Goal: Transaction & Acquisition: Purchase product/service

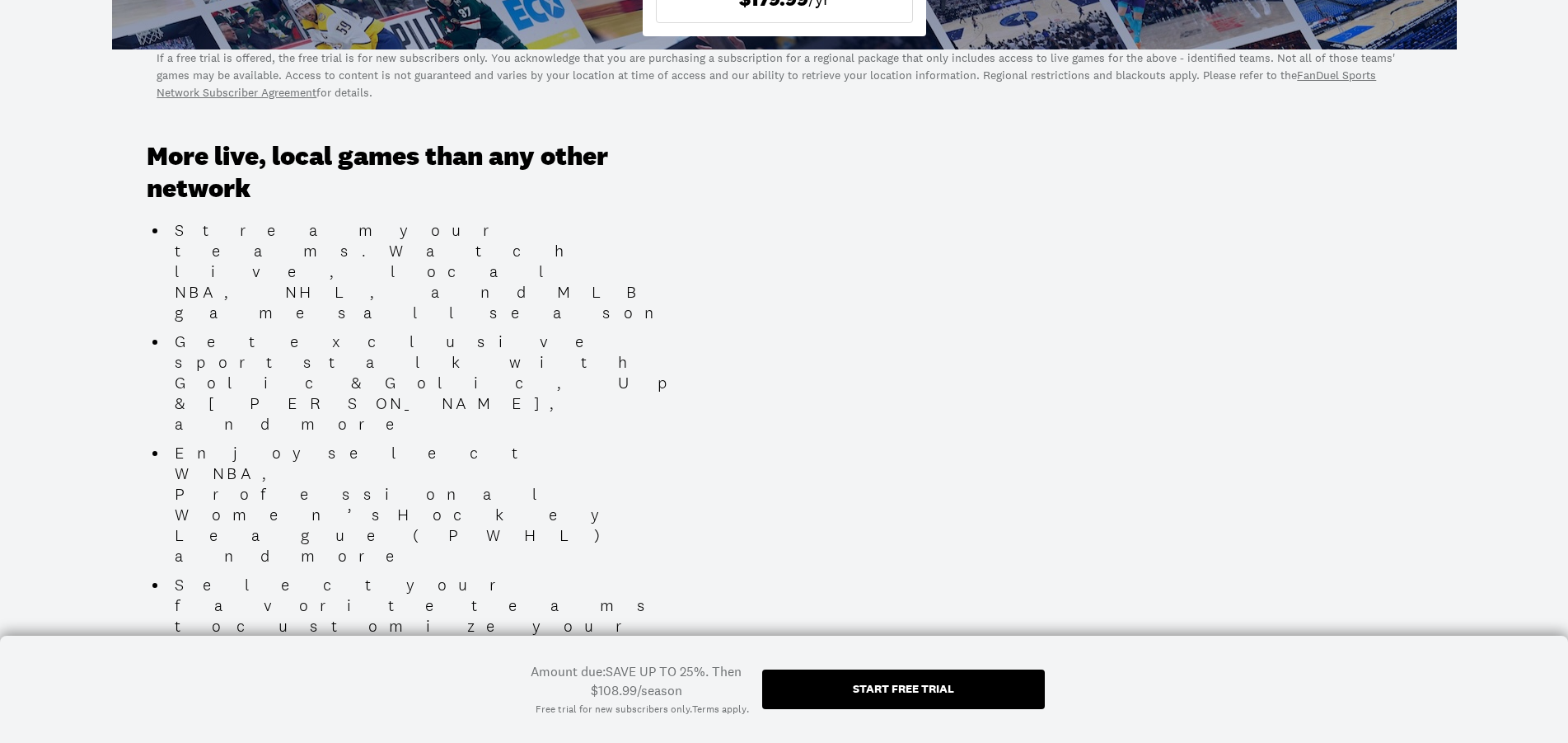
scroll to position [925, 0]
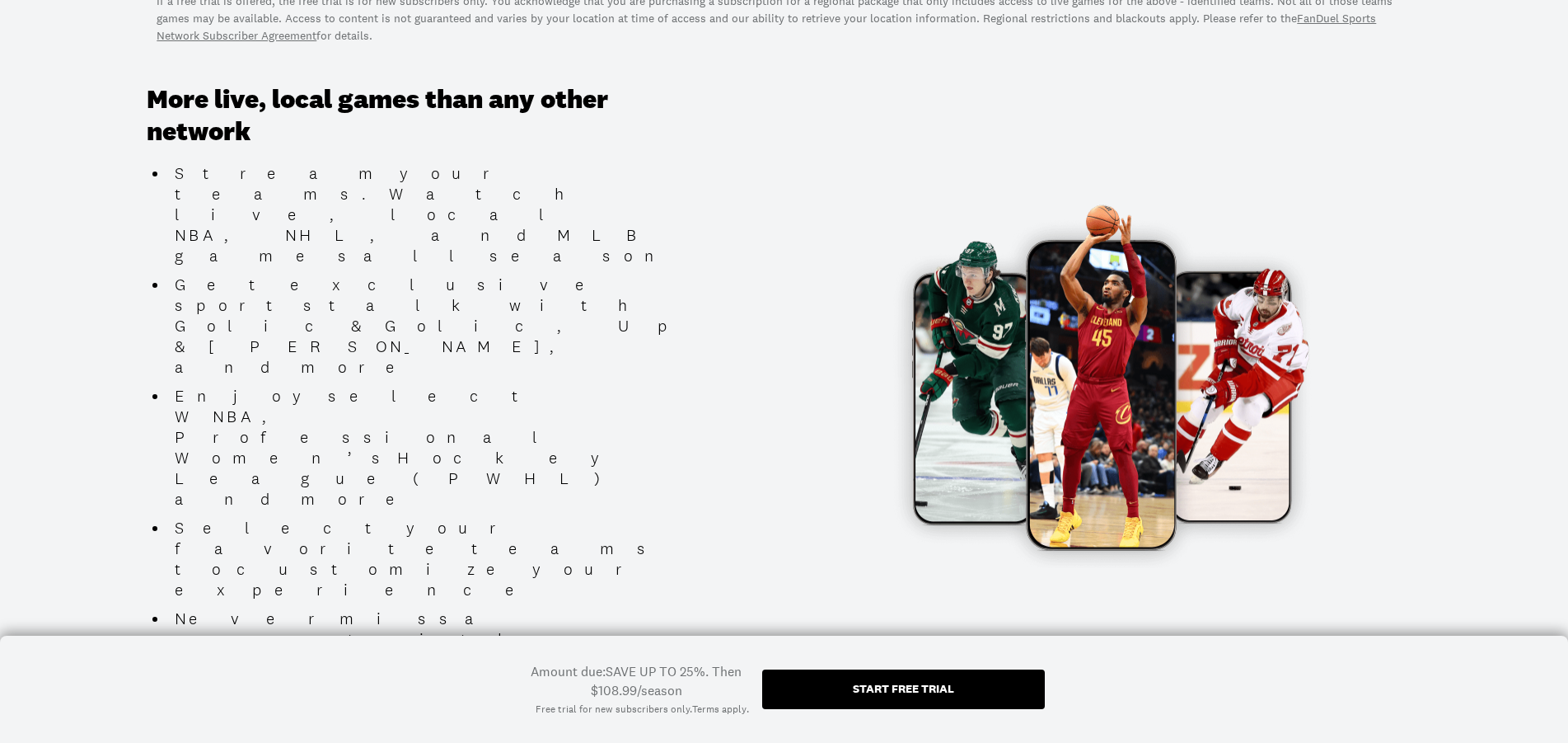
click at [877, 686] on div "Start free trial" at bounding box center [903, 689] width 101 height 12
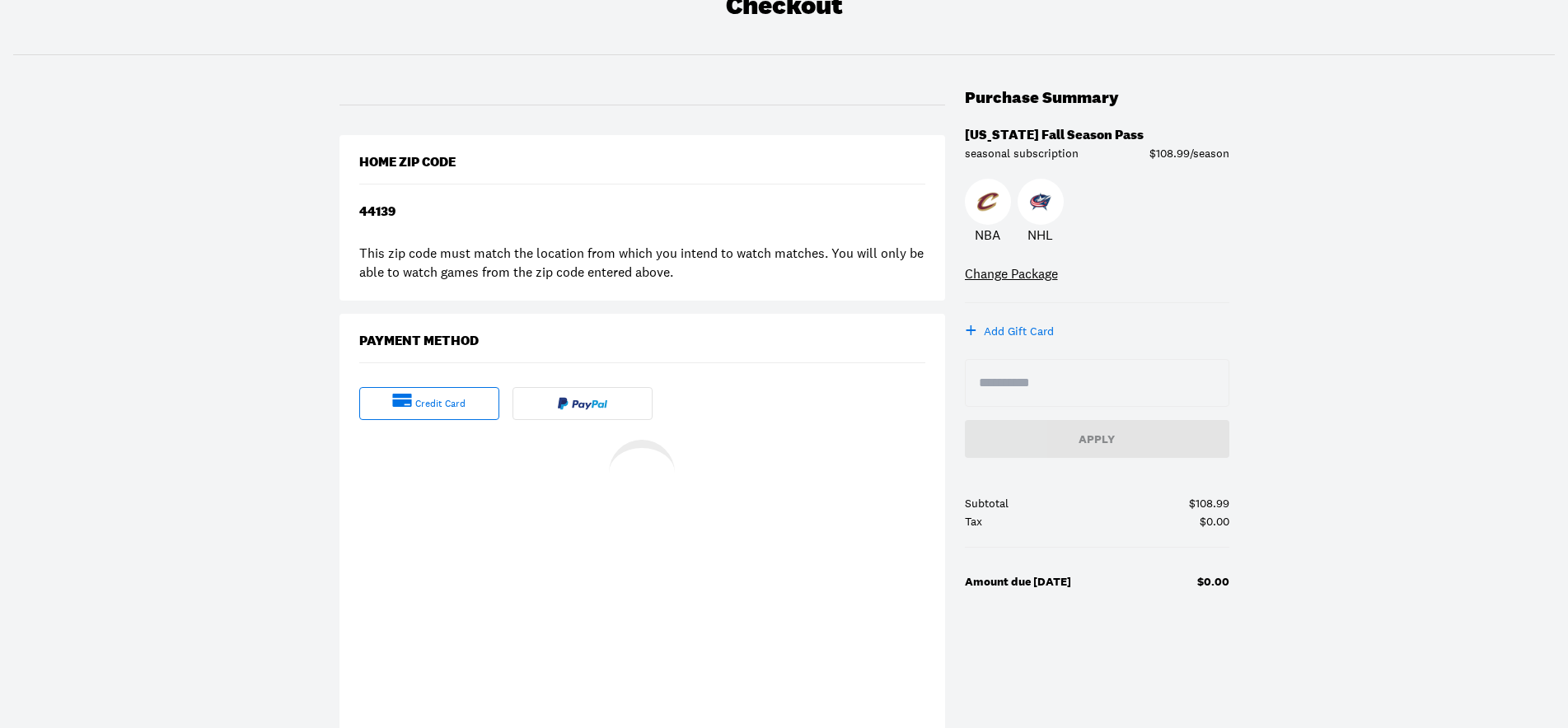
scroll to position [168, 0]
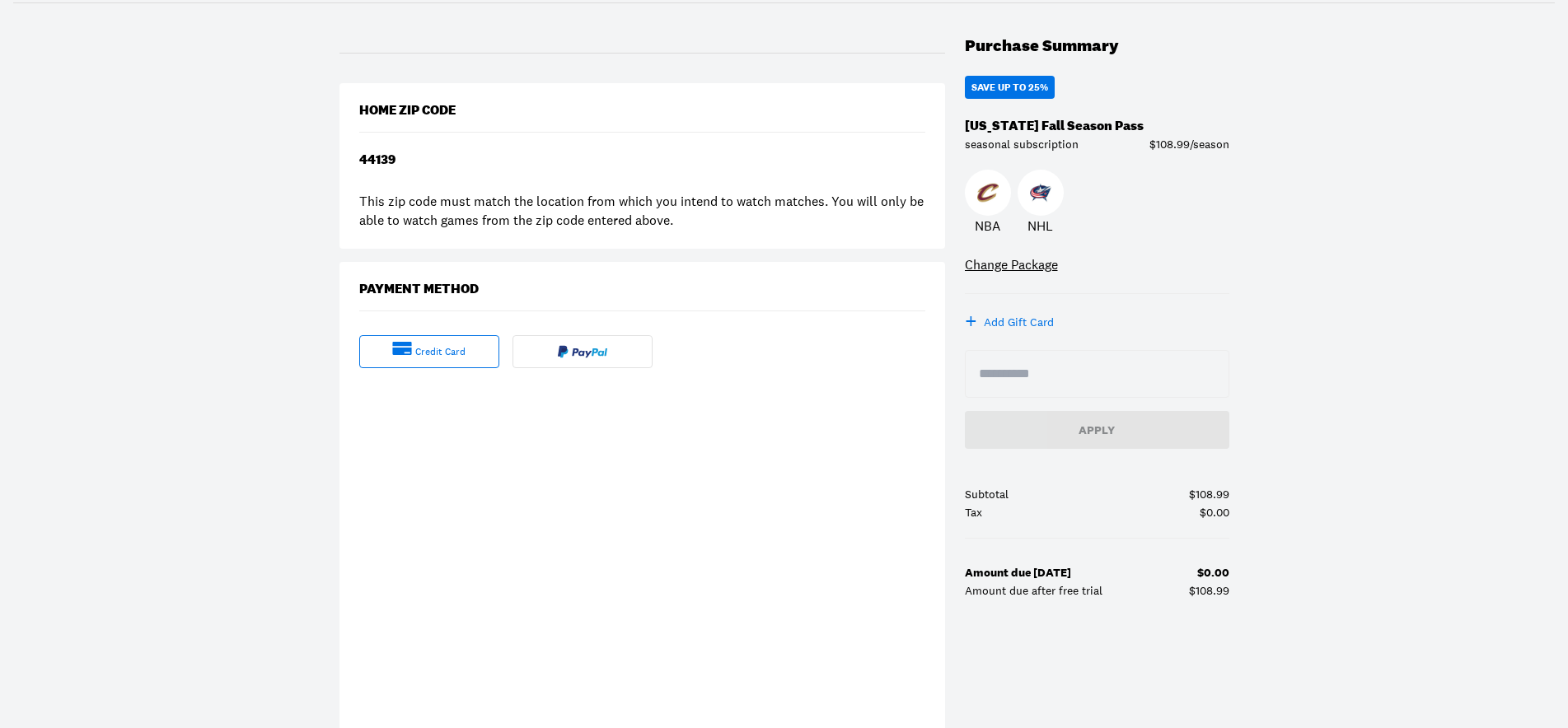
click at [1032, 367] on input at bounding box center [1097, 373] width 237 height 19
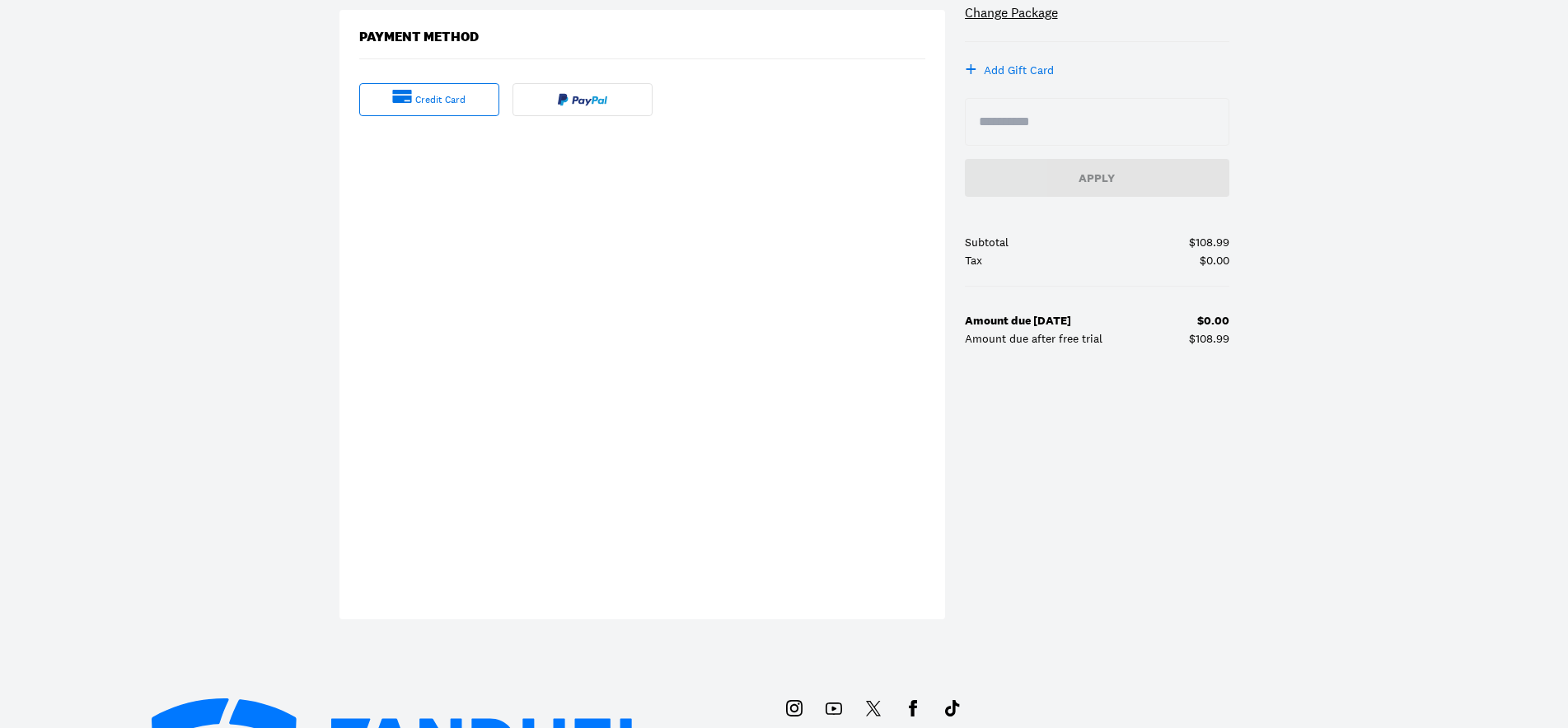
scroll to position [84, 0]
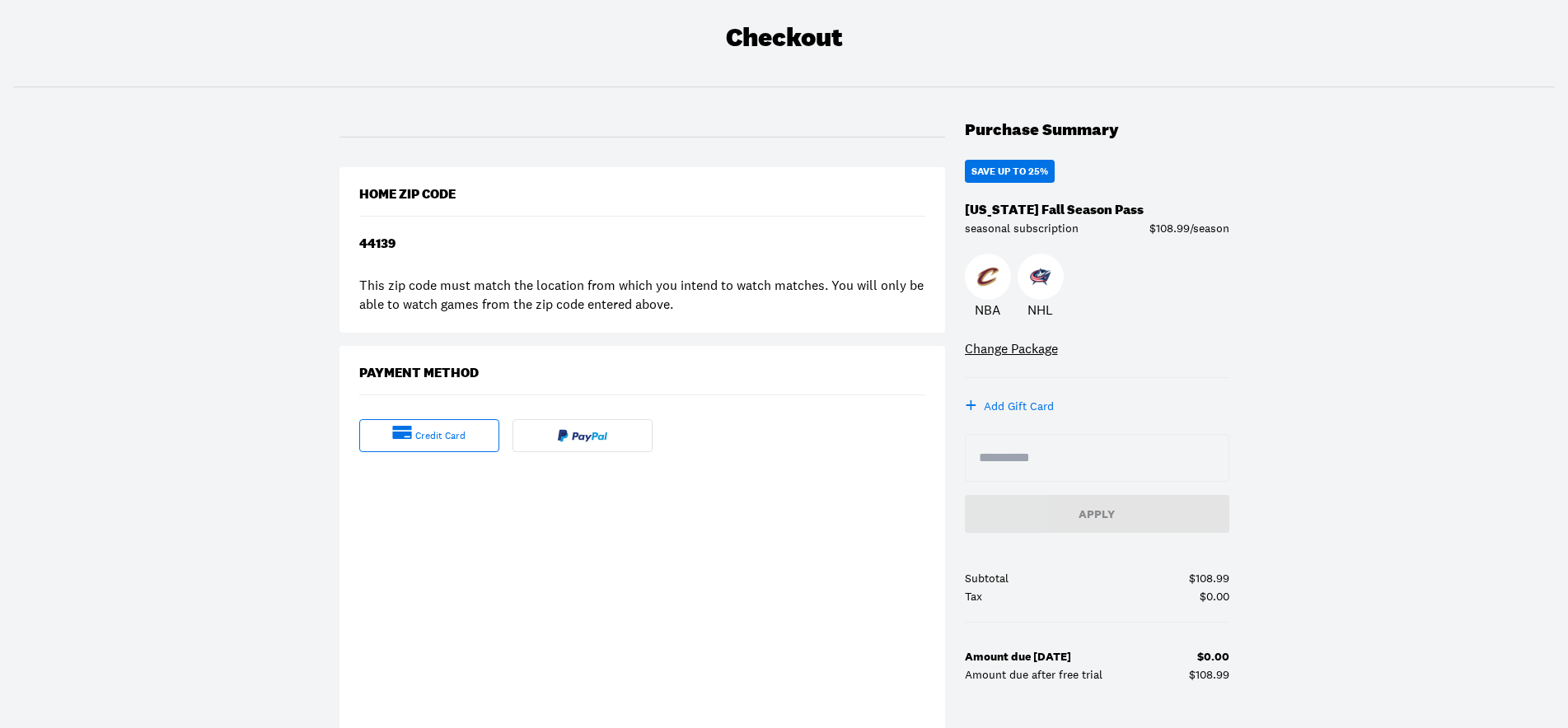
click at [1045, 459] on input at bounding box center [1097, 458] width 237 height 19
type input "*"
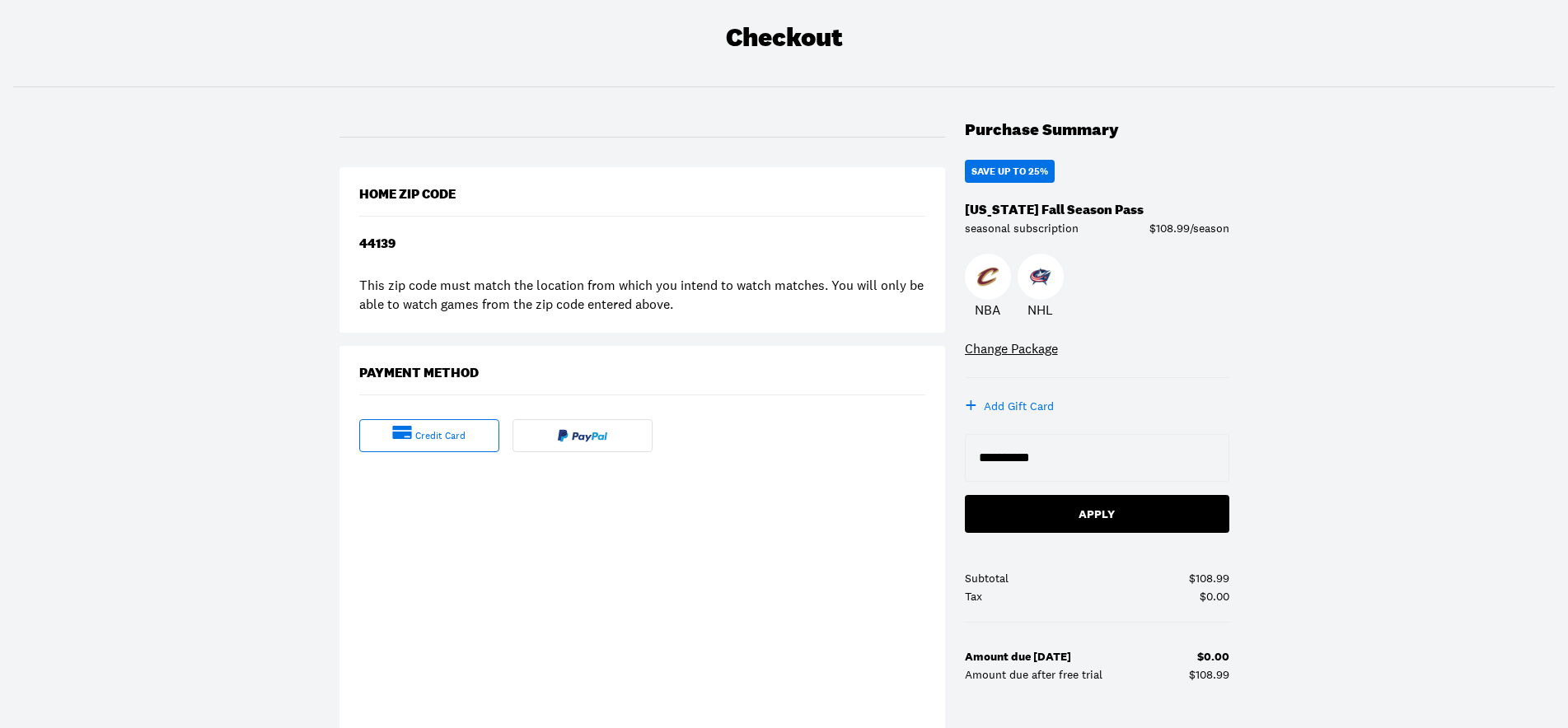
type input "**********"
click at [1091, 513] on div "Apply" at bounding box center [1097, 514] width 238 height 12
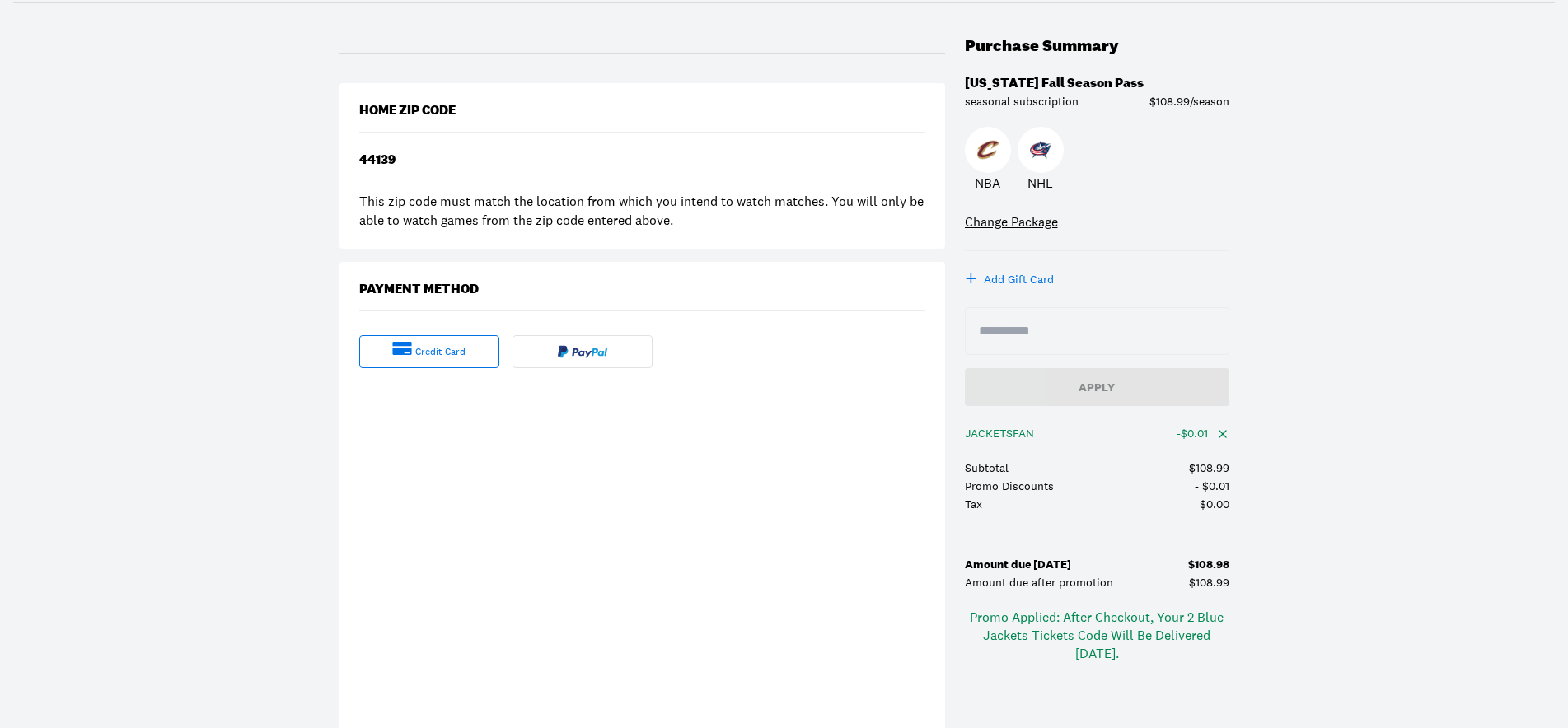
scroll to position [336, 0]
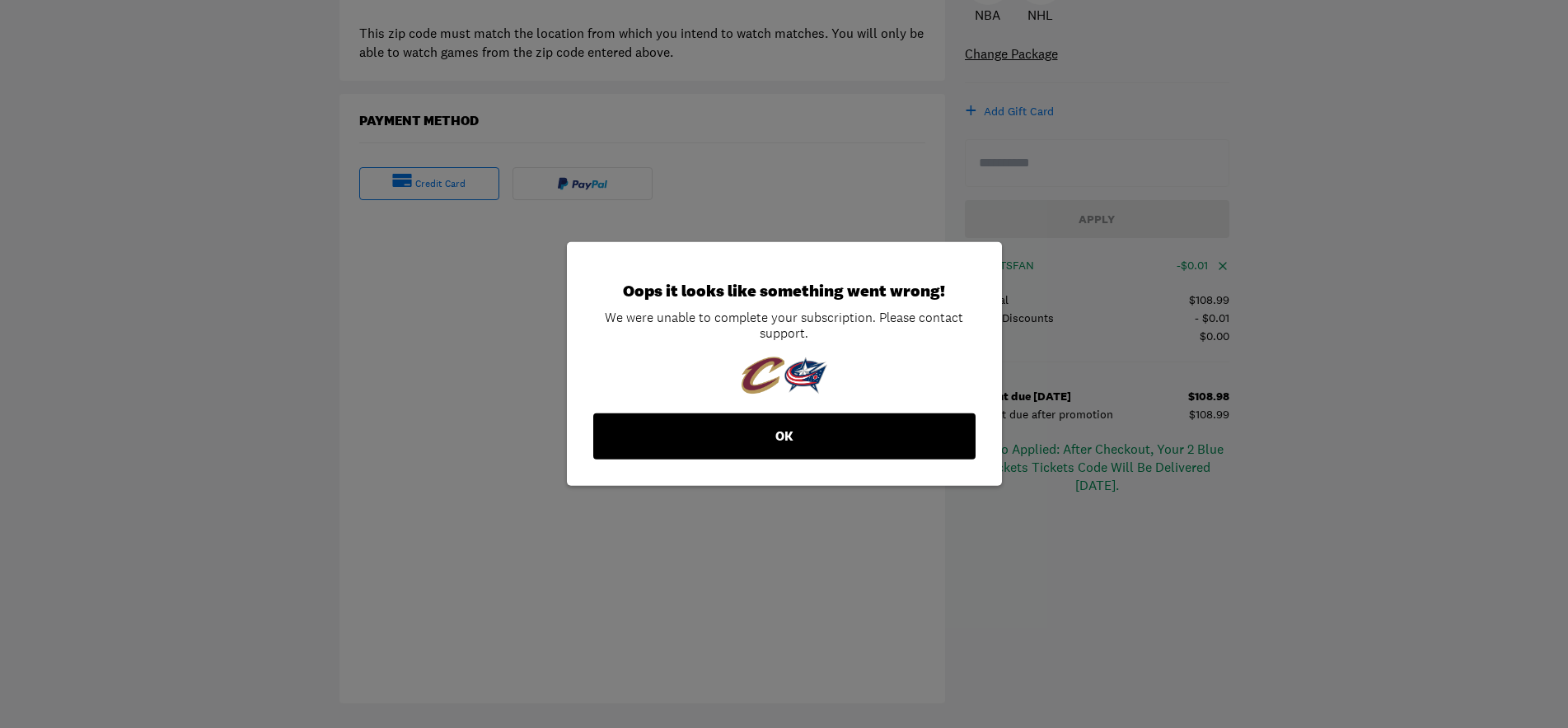
click at [803, 436] on button "OK" at bounding box center [784, 437] width 383 height 46
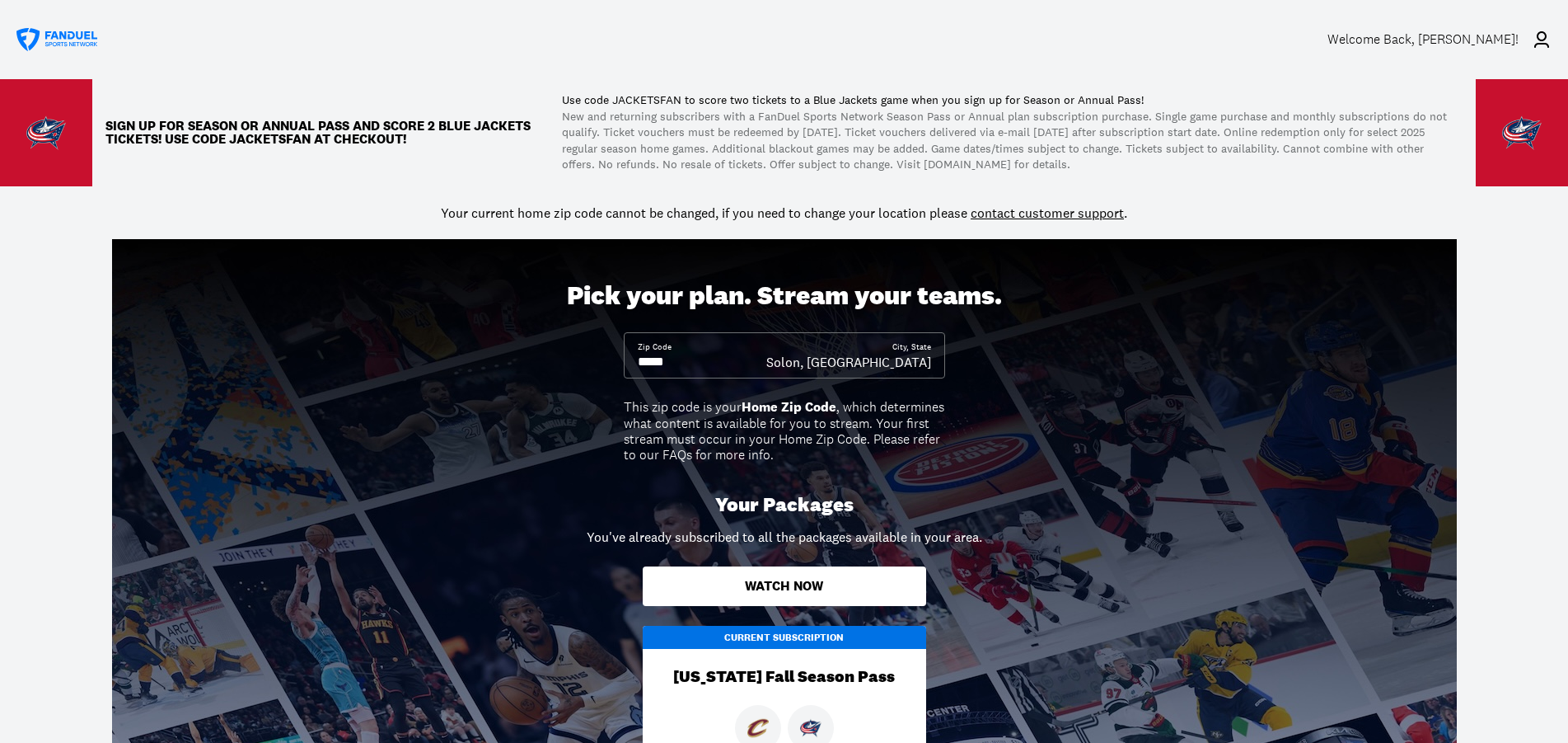
click at [1496, 39] on div "Welcome Back , Adam Baker!" at bounding box center [1423, 39] width 191 height 16
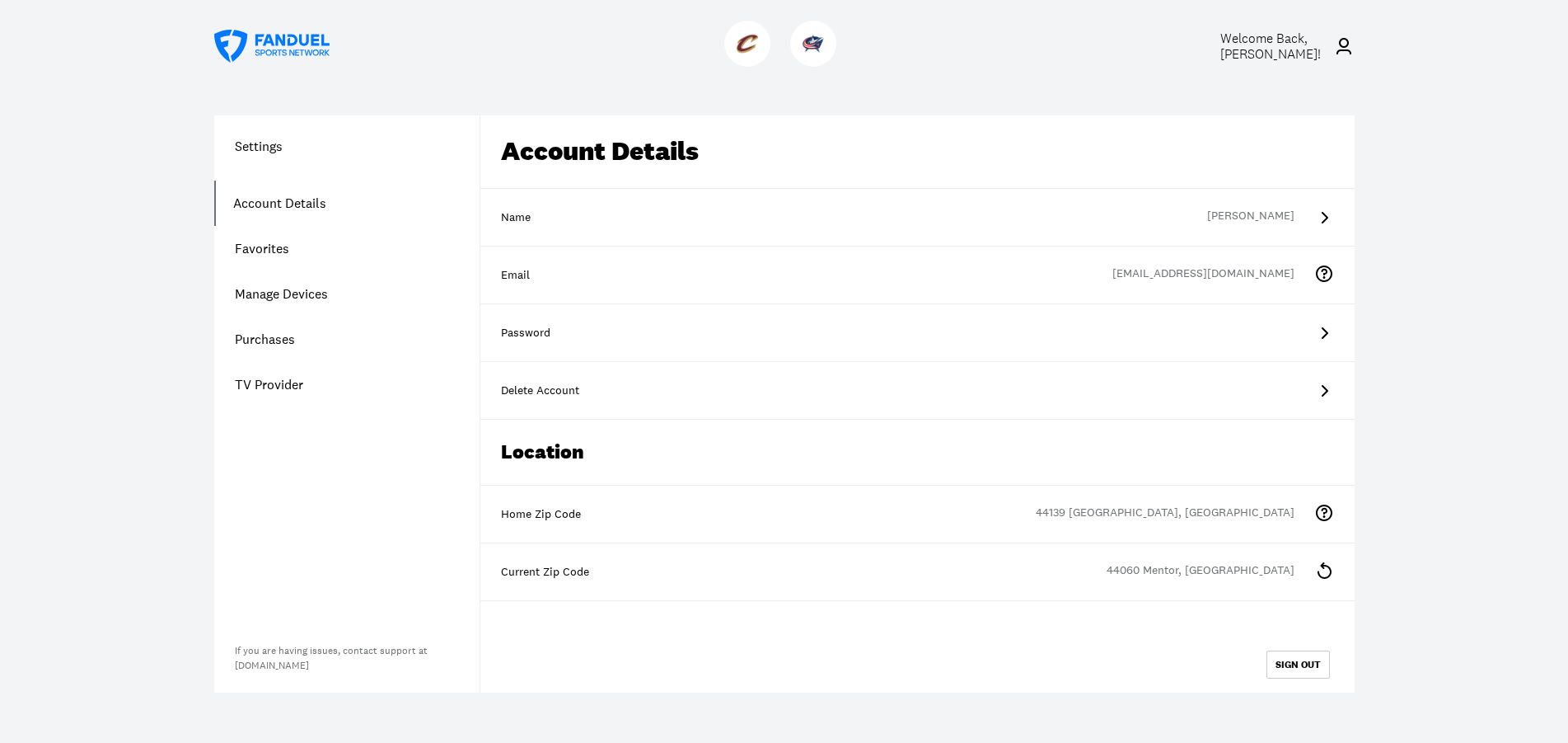
click at [315, 204] on link "Account Details" at bounding box center [347, 204] width 265 height 46
click at [280, 332] on link "Purchases" at bounding box center [347, 340] width 265 height 46
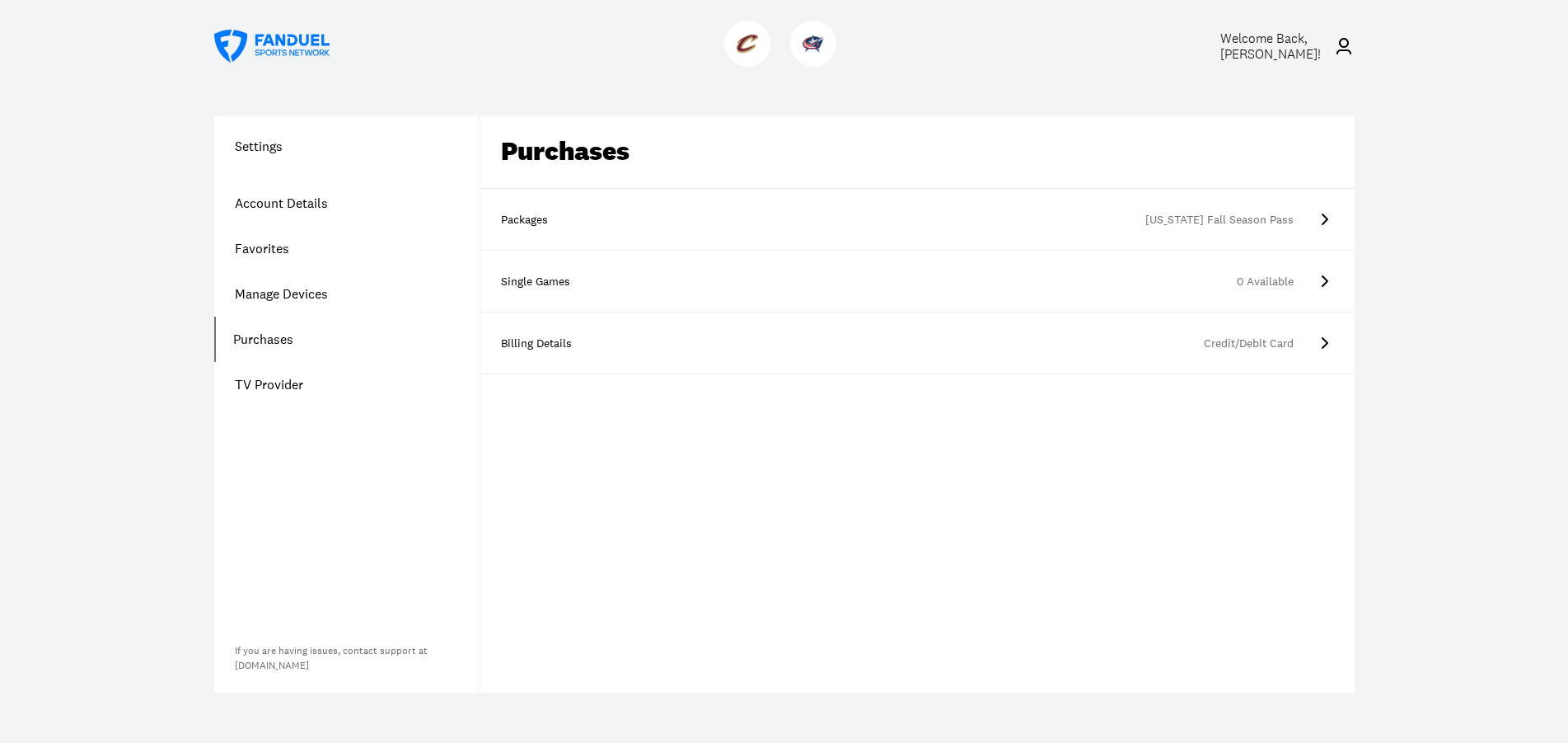
click at [1242, 213] on div "[US_STATE] Fall Season Pass" at bounding box center [949, 221] width 689 height 17
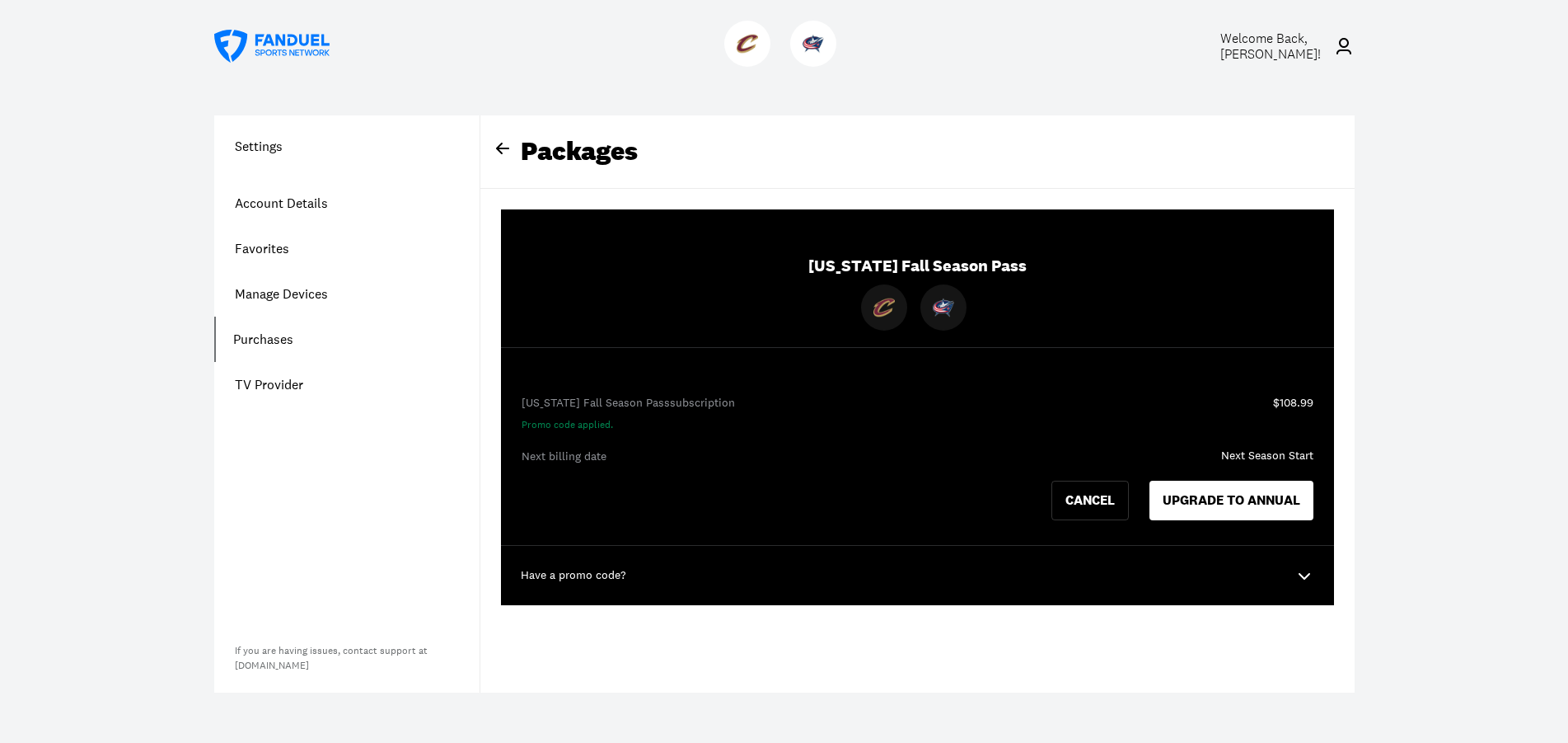
click at [629, 580] on div "Have a promo code?" at bounding box center [917, 576] width 833 height 59
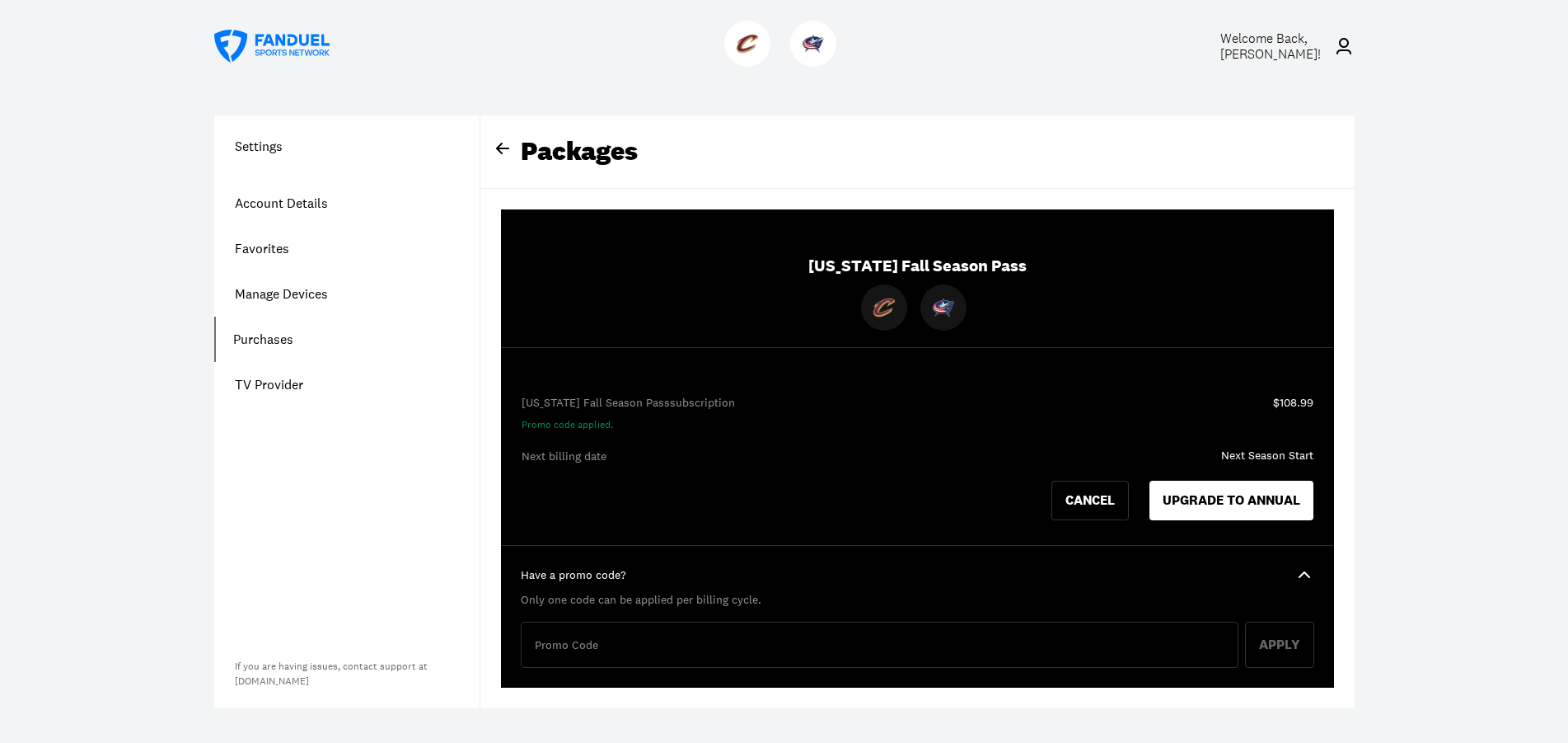
click at [355, 432] on div "Settings Account Details Favorites Manage Devices Purchases TV Provider If you …" at bounding box center [347, 412] width 265 height 593
click at [301, 39] on icon at bounding box center [272, 46] width 116 height 33
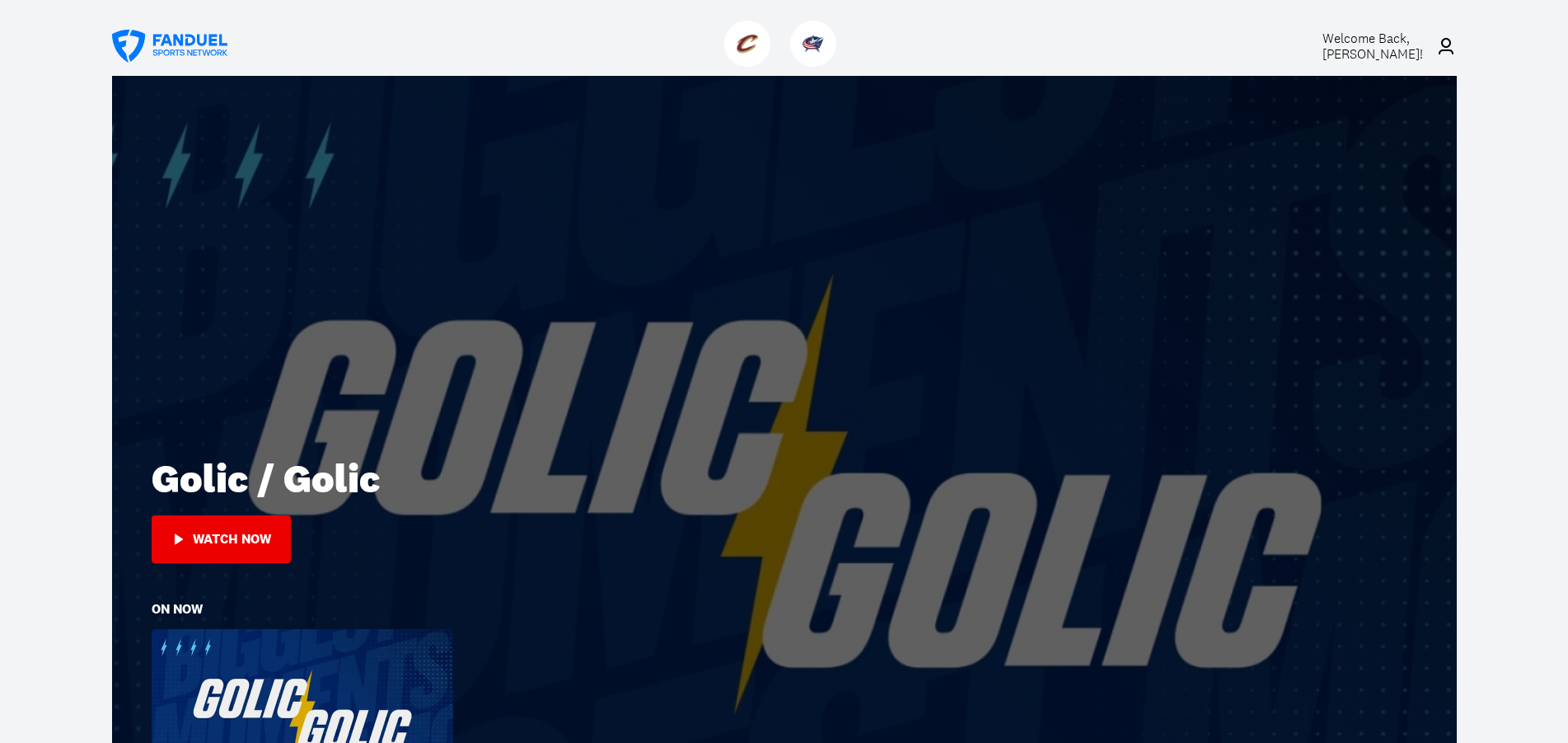
click at [247, 542] on div "Watch Now" at bounding box center [231, 539] width 79 height 15
click at [212, 47] on icon at bounding box center [170, 46] width 116 height 33
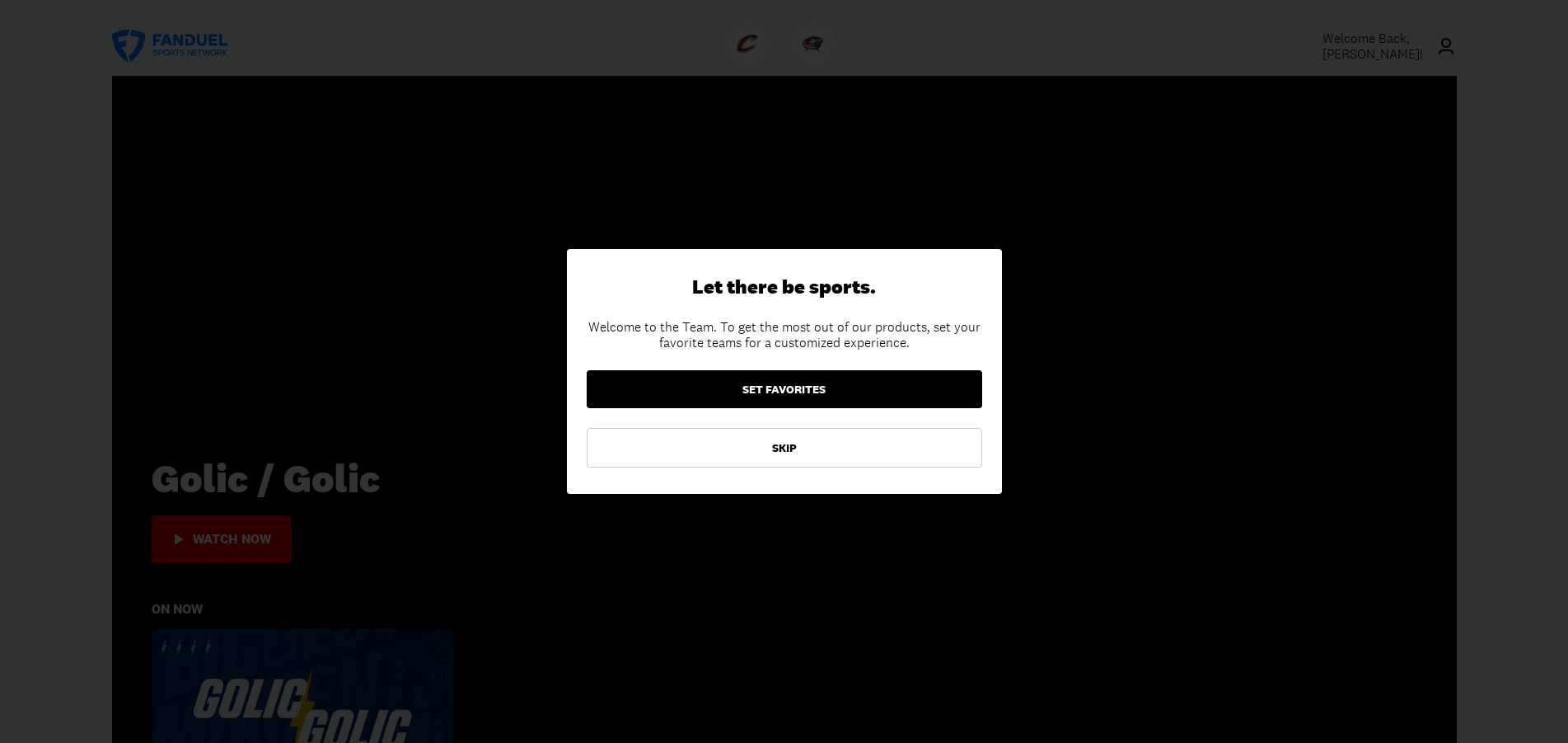
click at [798, 385] on button "SET FAVORITES" at bounding box center [784, 389] width 395 height 38
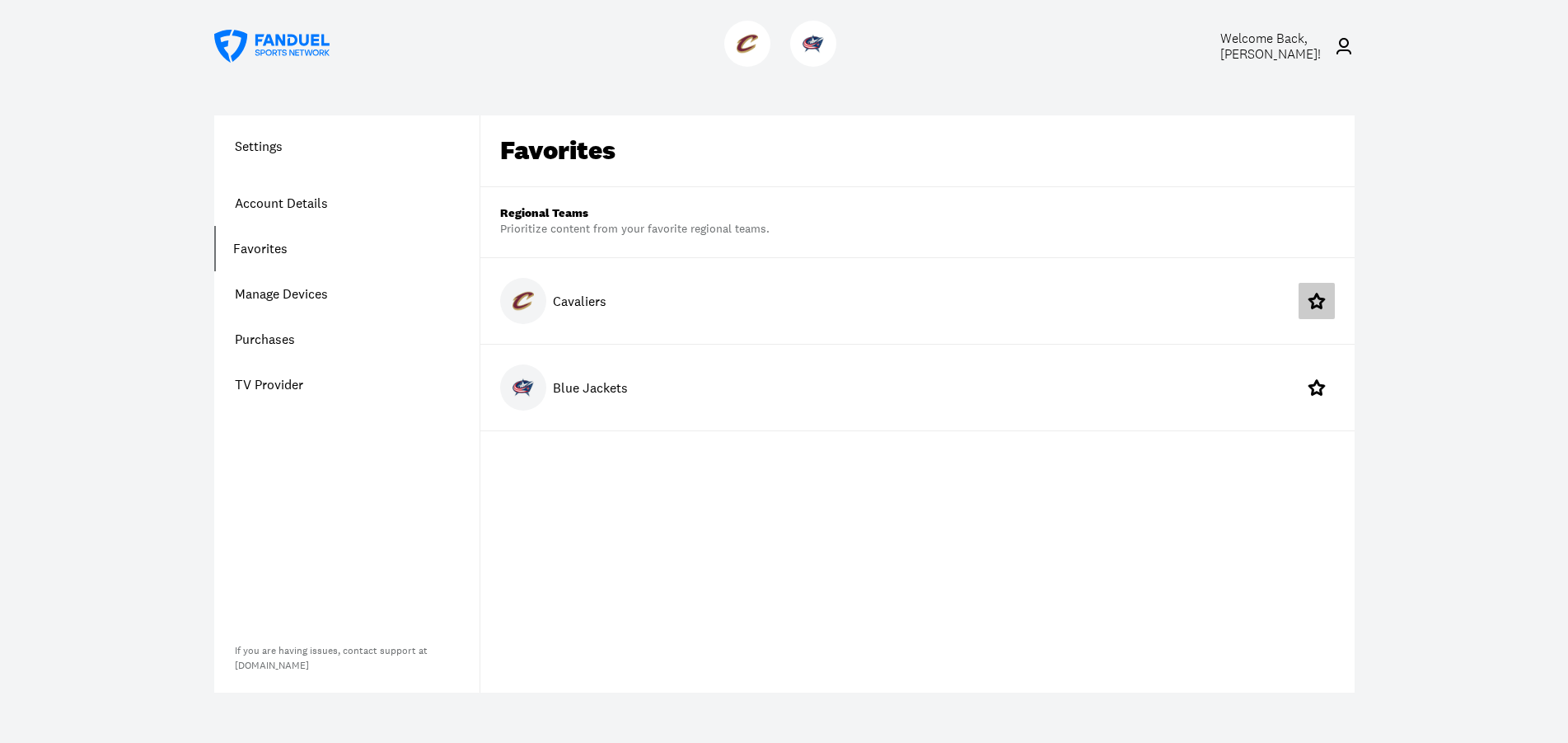
click at [1319, 300] on icon at bounding box center [1316, 300] width 19 height 19
click at [1313, 385] on icon at bounding box center [1317, 387] width 17 height 16
click at [318, 200] on link "Account Details" at bounding box center [347, 204] width 265 height 46
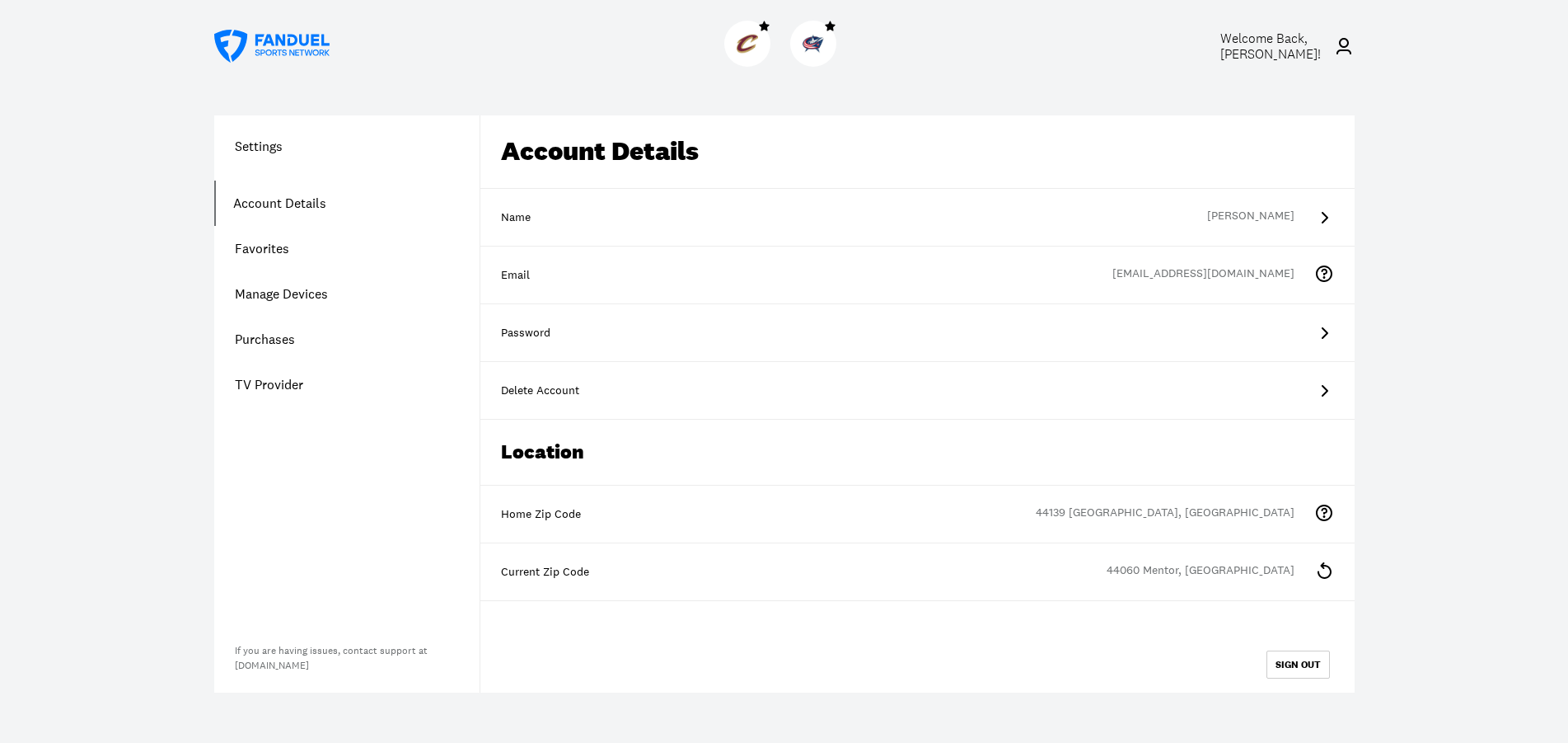
click at [288, 252] on link "Favorites" at bounding box center [347, 249] width 265 height 46
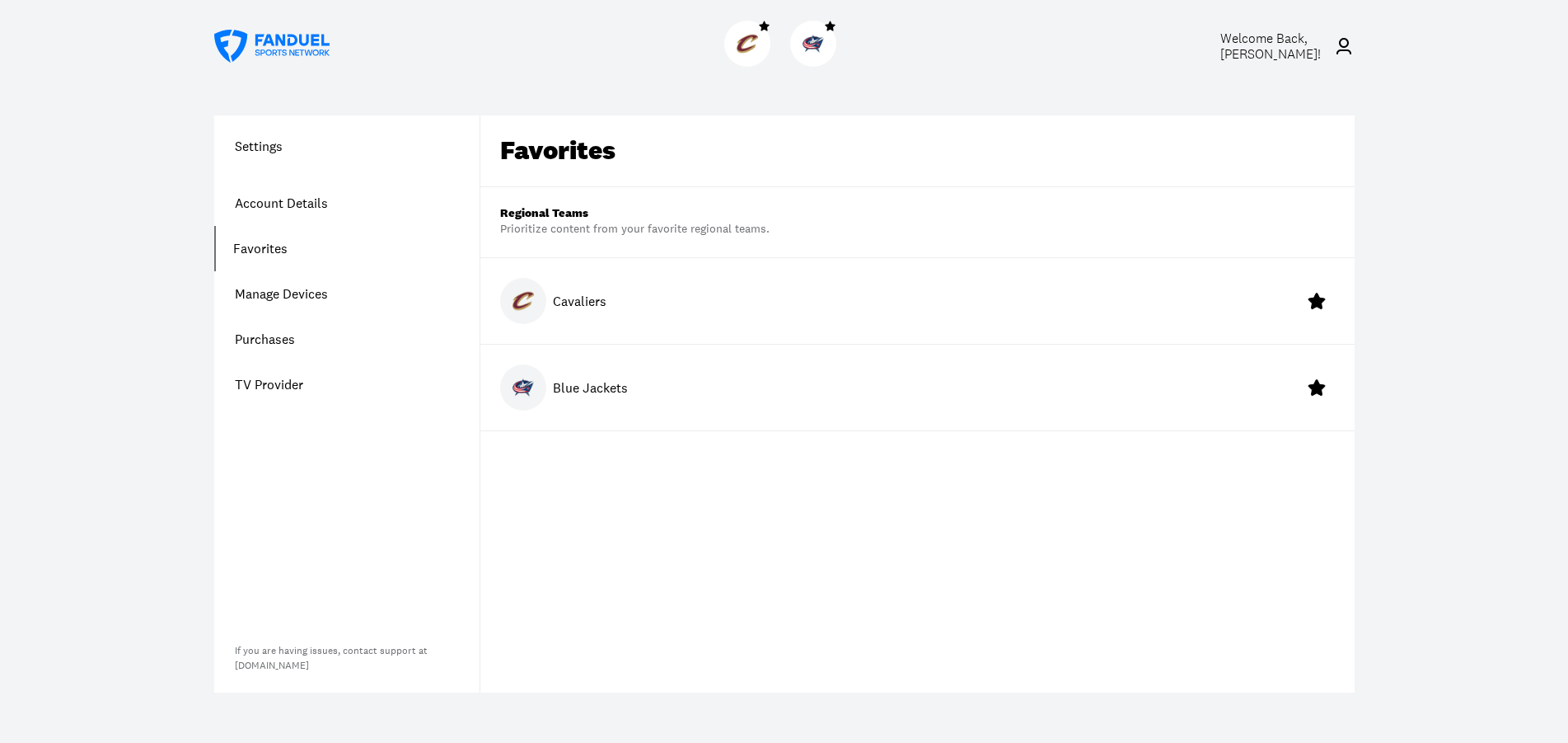
click at [314, 282] on link "Manage Devices" at bounding box center [347, 294] width 265 height 46
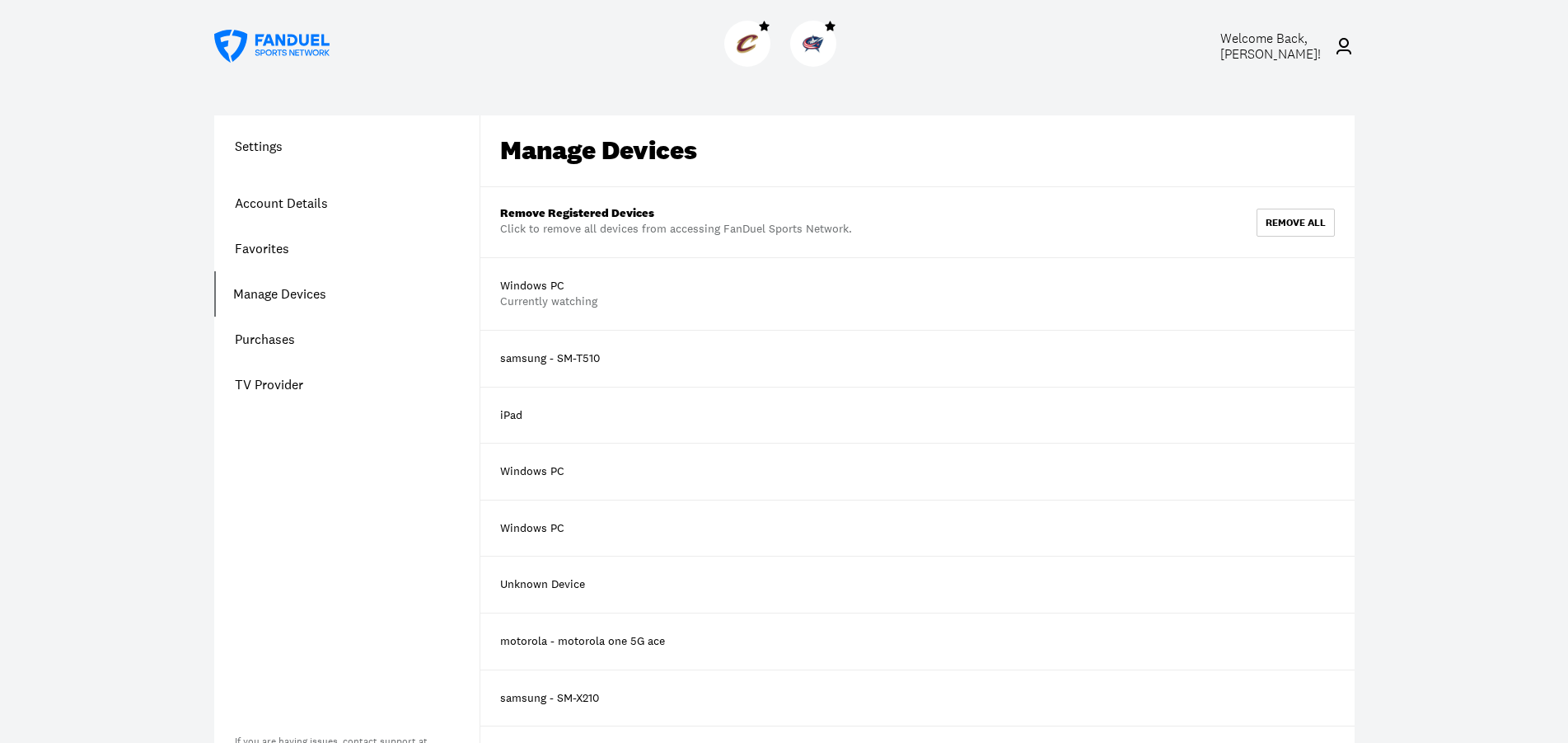
click at [289, 341] on link "Purchases" at bounding box center [347, 340] width 265 height 46
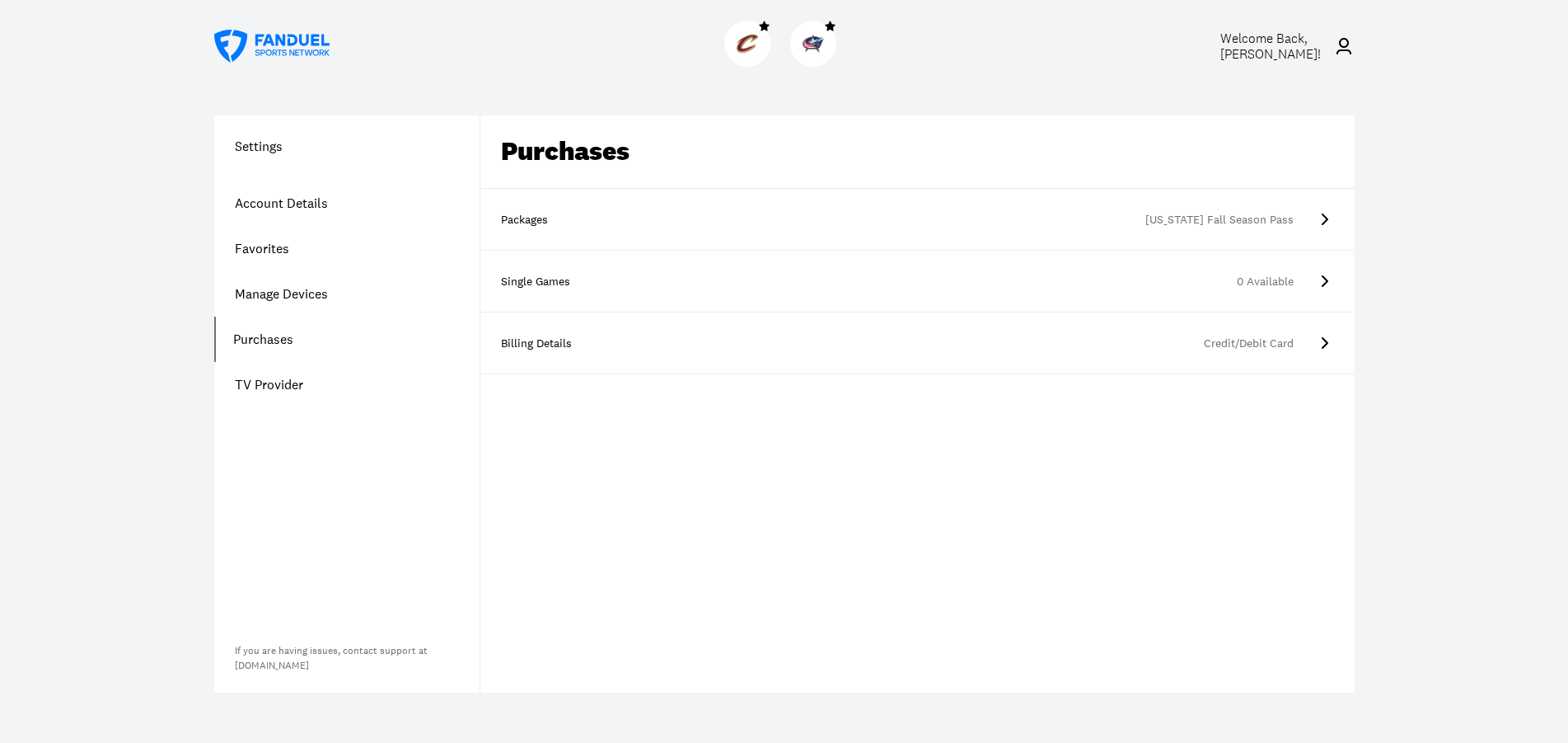
click at [284, 385] on link "TV Provider" at bounding box center [347, 385] width 265 height 46
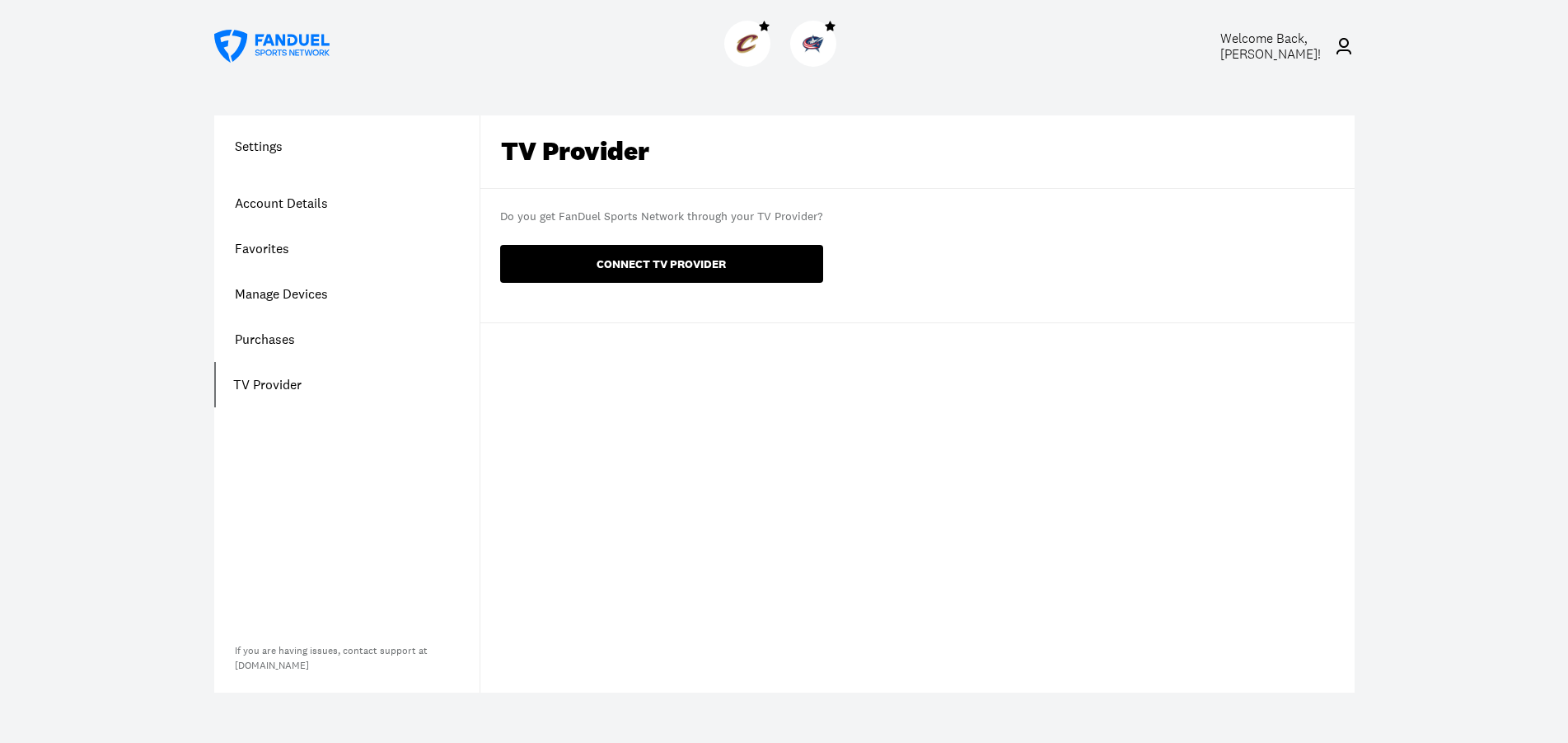
click at [720, 271] on button "CONNECT TV PROVIDER" at bounding box center [662, 264] width 323 height 38
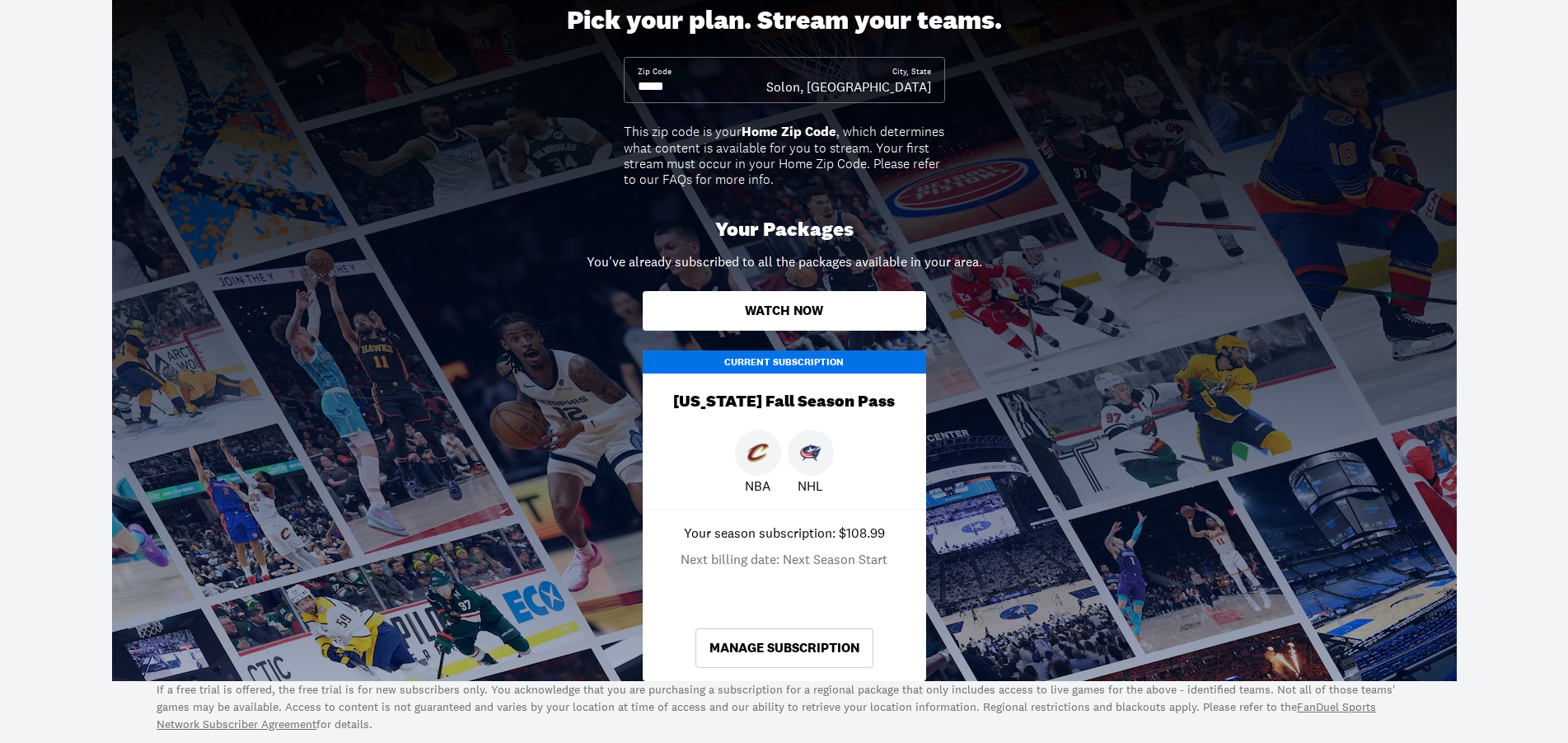
scroll to position [168, 0]
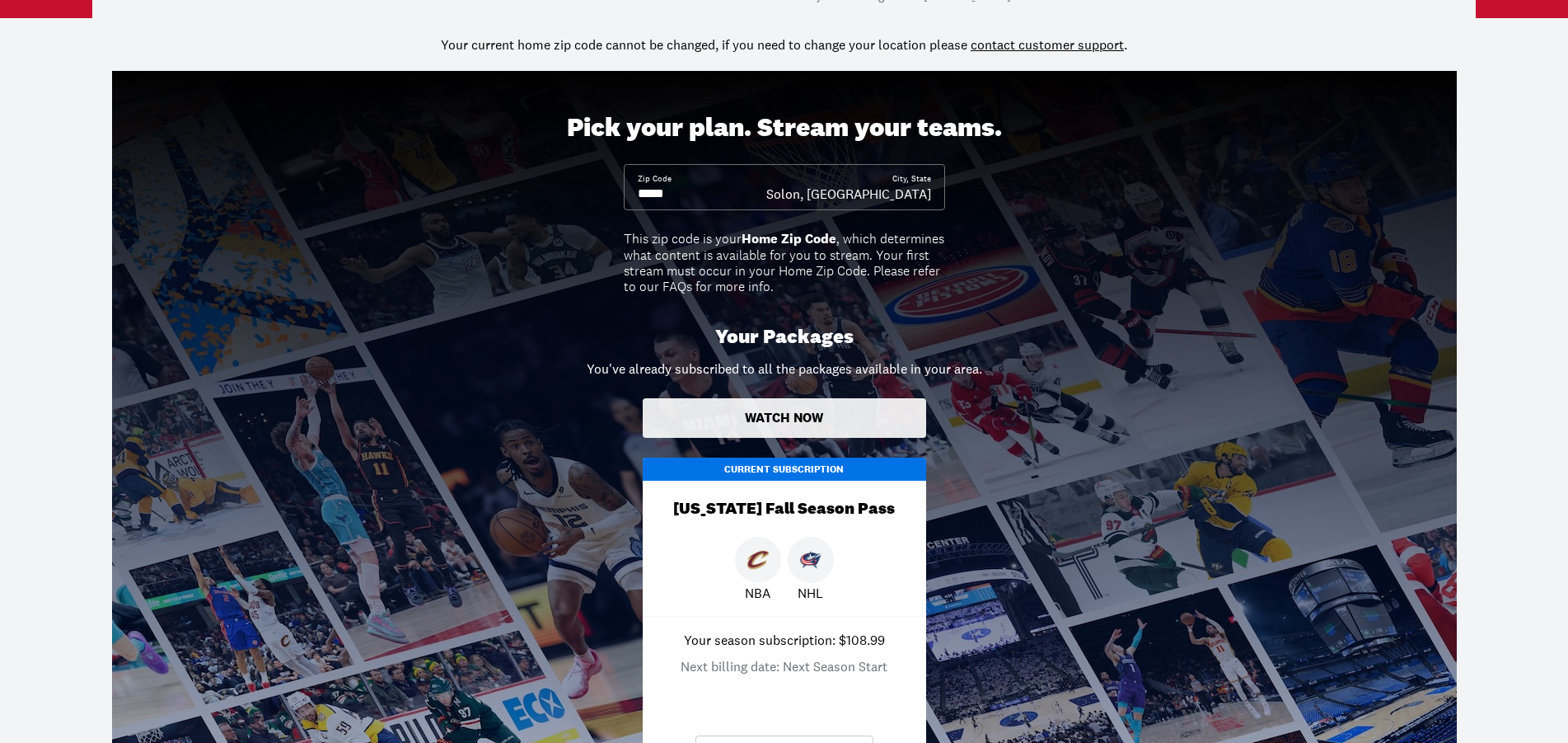
click at [808, 423] on button "Watch Now" at bounding box center [785, 418] width 284 height 40
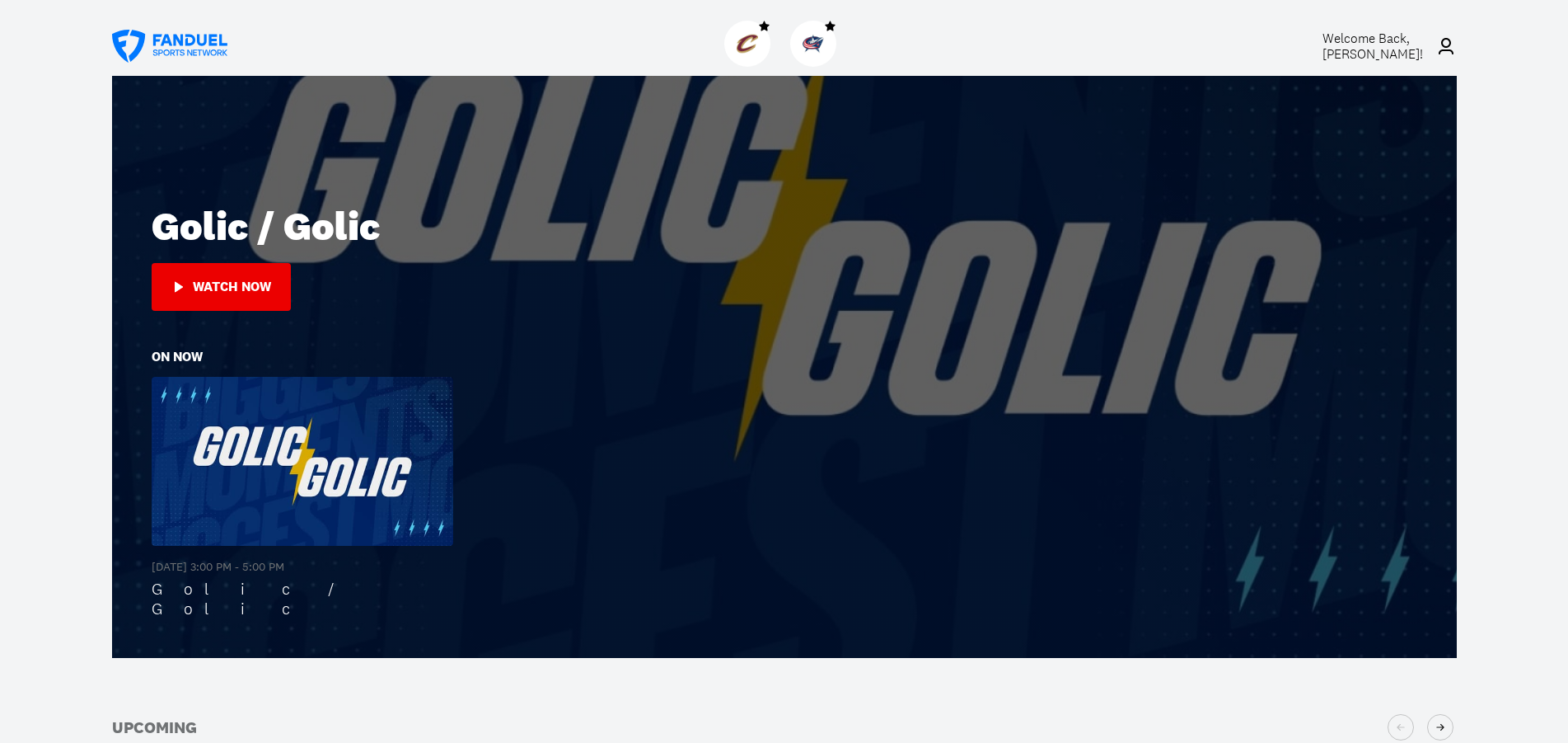
scroll to position [588, 0]
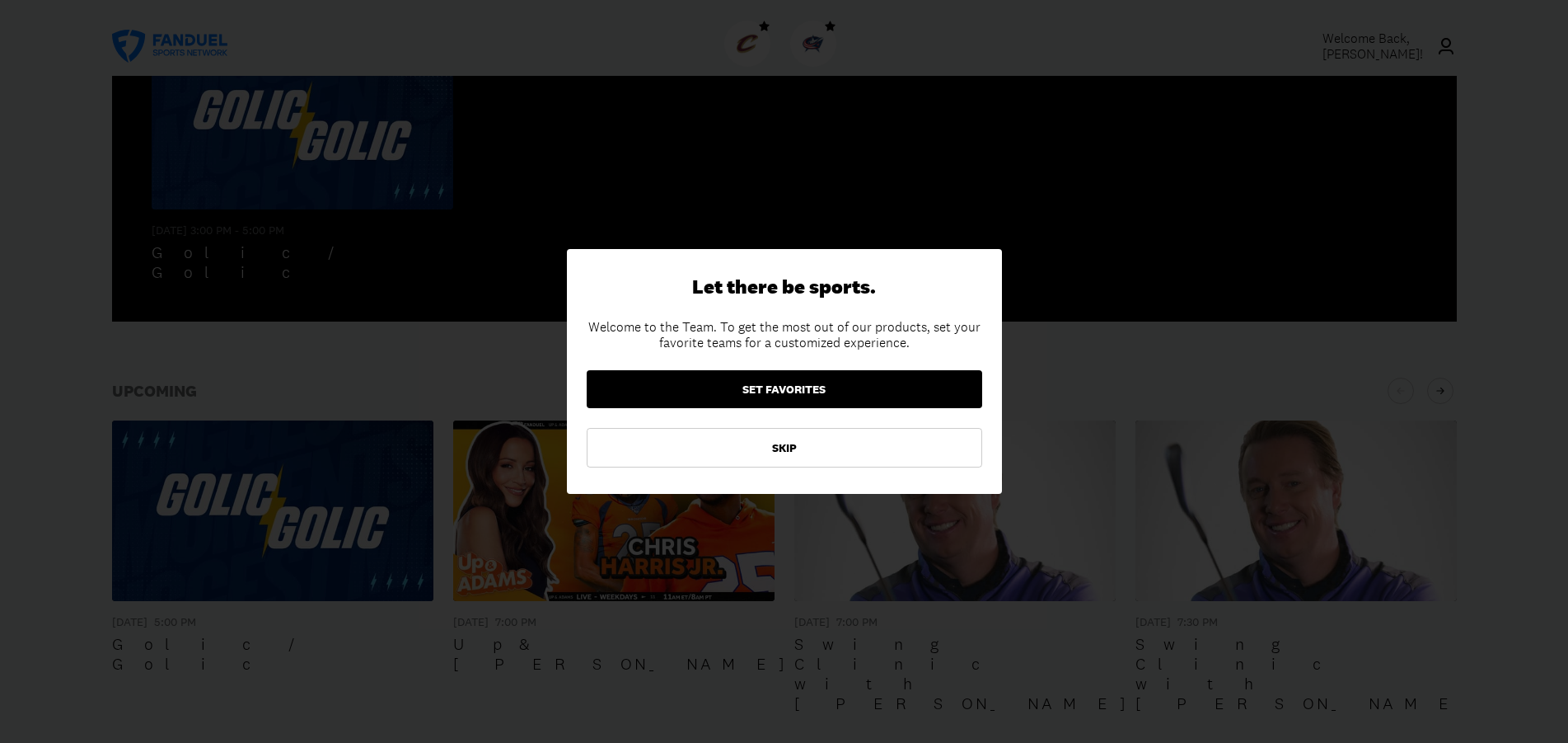
click at [812, 390] on button "SET FAVORITES" at bounding box center [784, 389] width 395 height 38
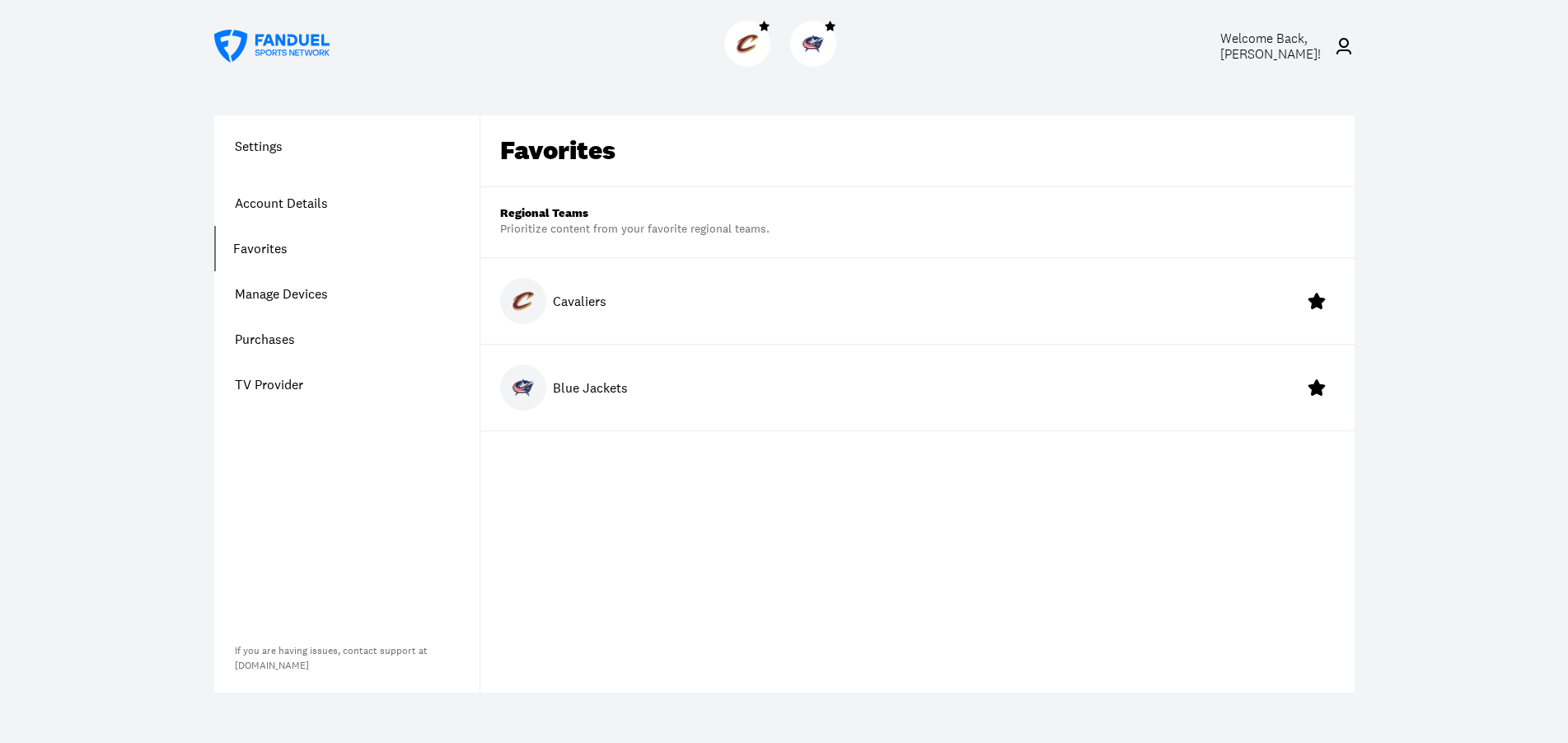
click at [282, 250] on link "Favorites" at bounding box center [347, 249] width 265 height 46
click at [623, 289] on div "Cavaliers" at bounding box center [917, 300] width 874 height 85
click at [1325, 290] on button at bounding box center [1316, 301] width 36 height 36
click at [1316, 306] on icon at bounding box center [1316, 301] width 14 height 13
click at [1319, 302] on icon at bounding box center [1316, 300] width 19 height 19
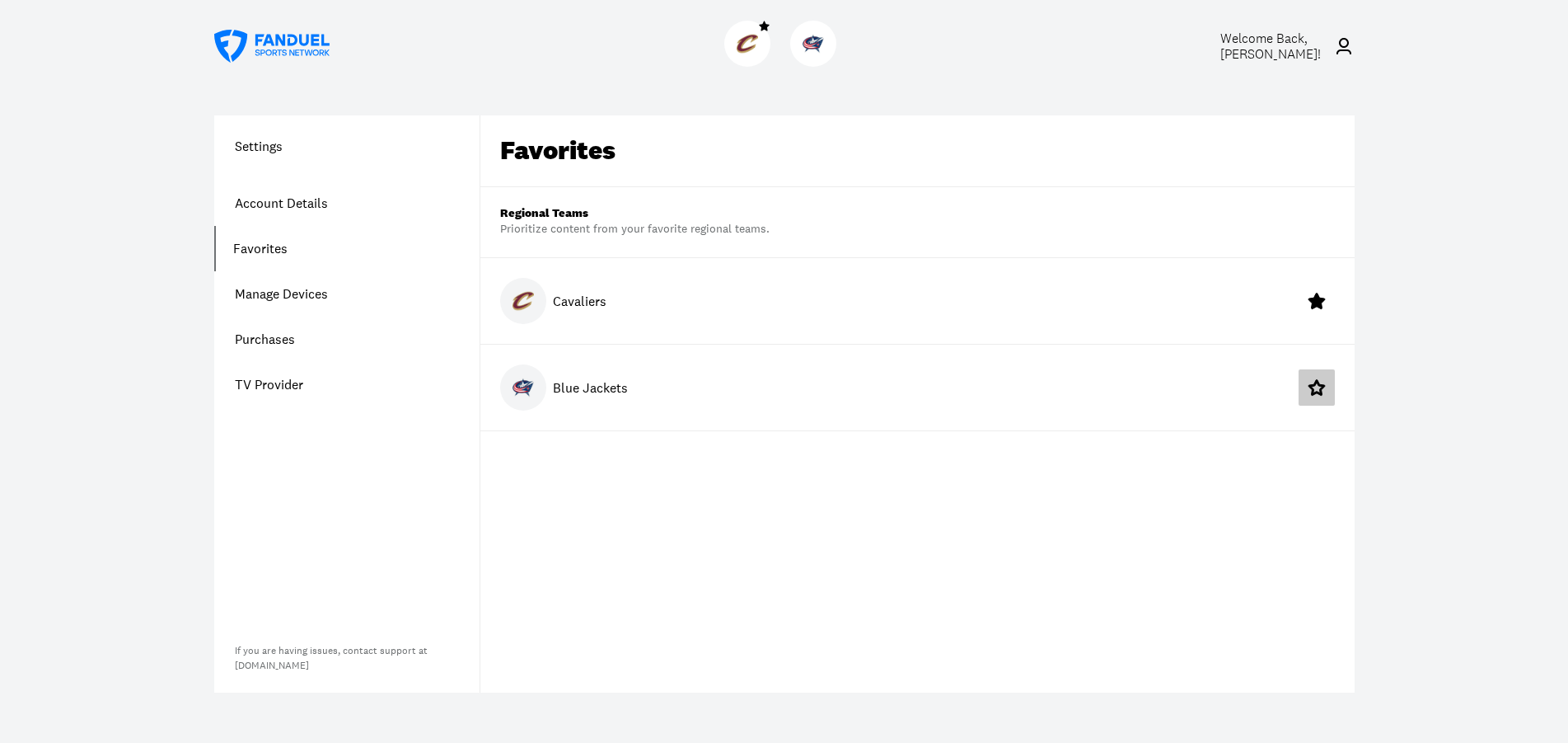
click at [1317, 386] on icon at bounding box center [1316, 387] width 19 height 19
click at [1287, 50] on span "Welcome Back, [PERSON_NAME] !" at bounding box center [1270, 46] width 101 height 33
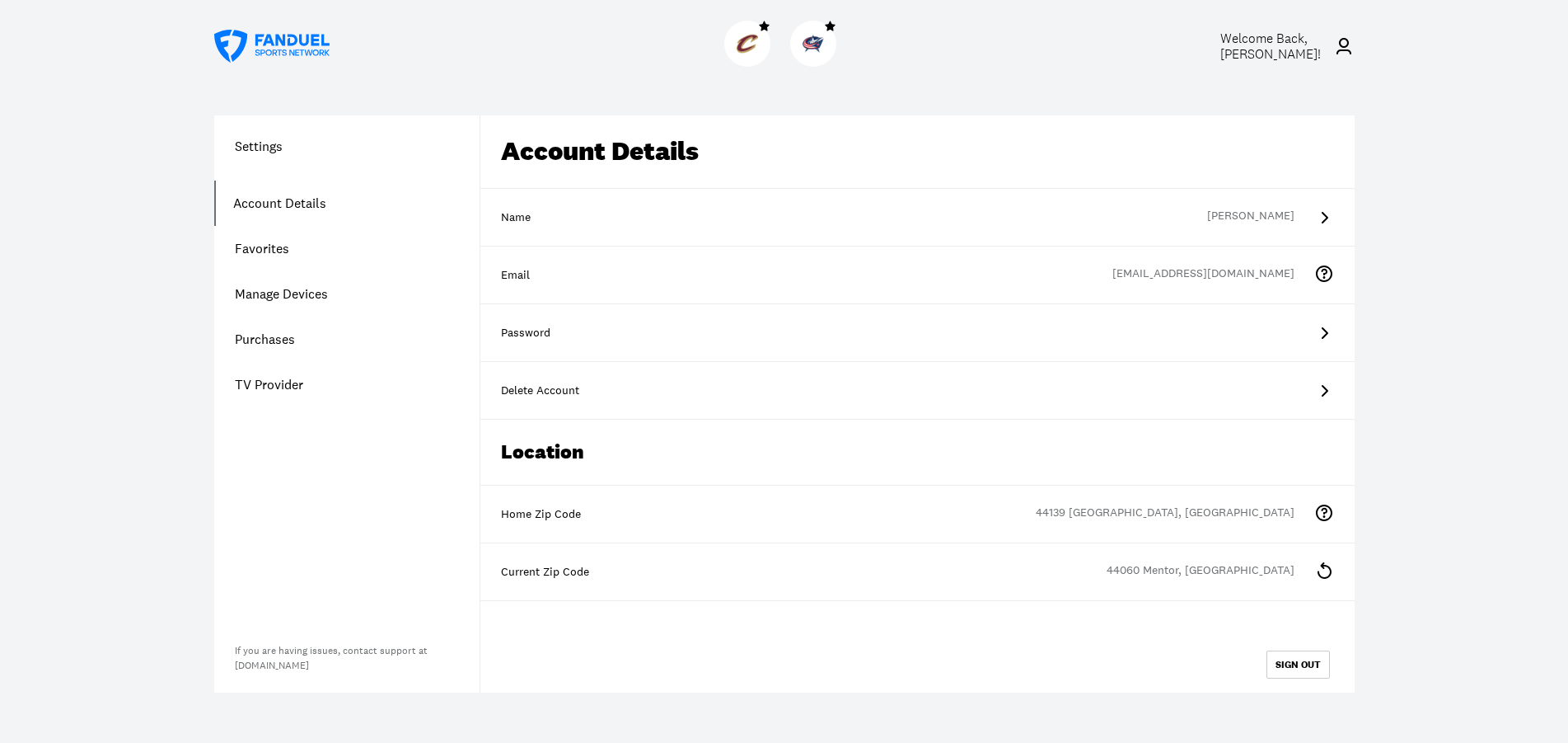
click at [275, 147] on h1 "Settings" at bounding box center [347, 145] width 265 height 19
click at [282, 46] on icon at bounding box center [272, 46] width 116 height 33
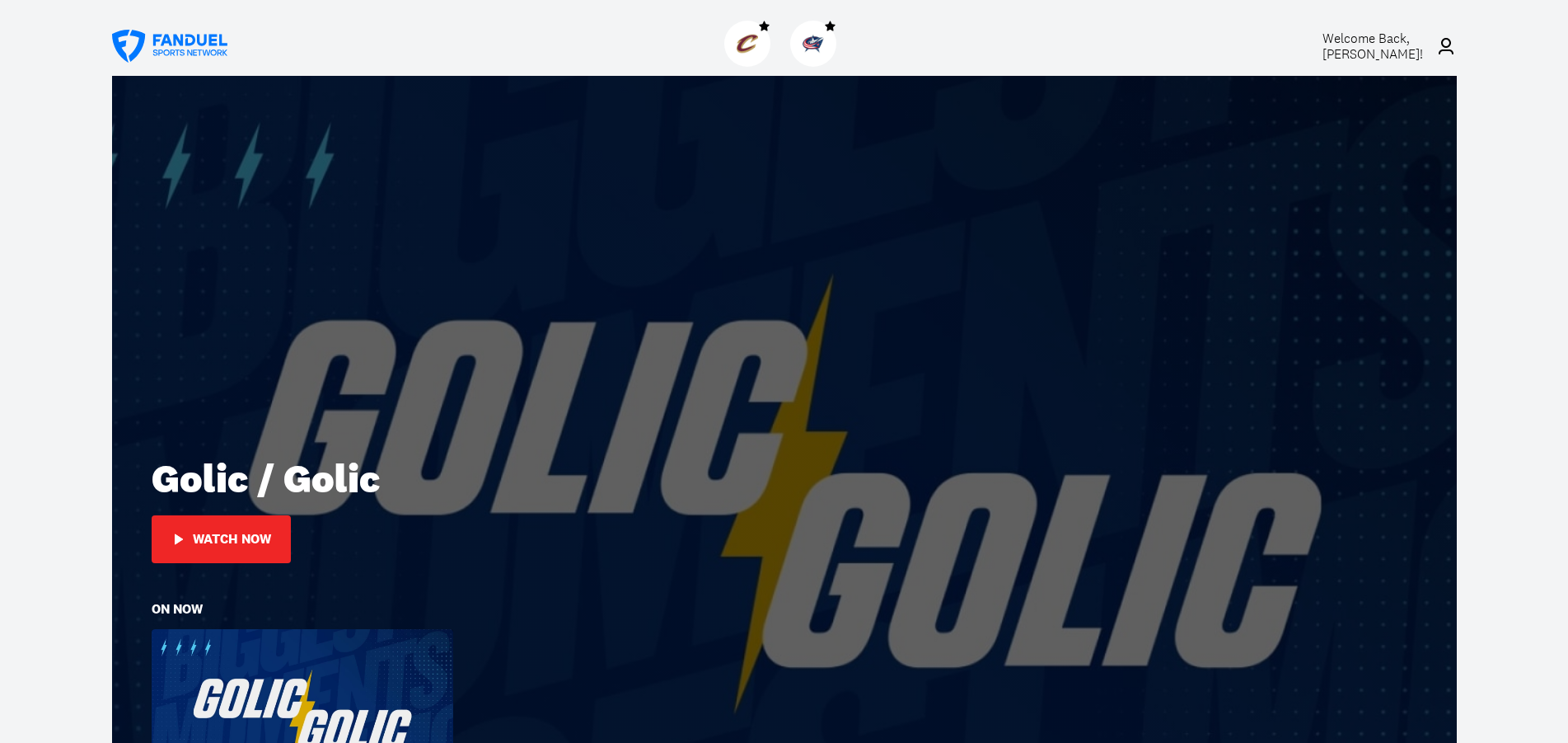
click at [271, 524] on button "Watch Now" at bounding box center [220, 539] width 139 height 48
